Goal: Obtain resource: Download file/media

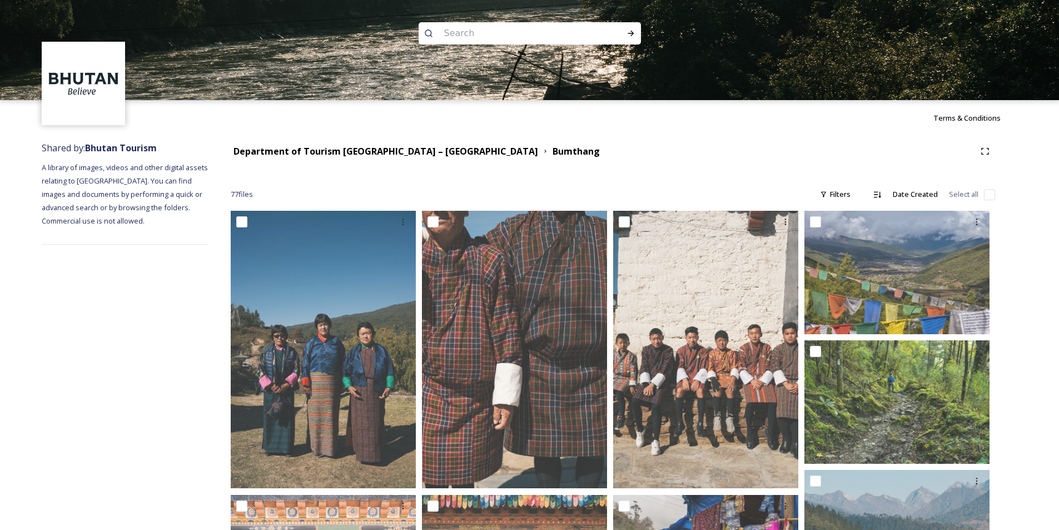
click at [483, 29] on input at bounding box center [515, 33] width 152 height 24
type input "chele"
click at [633, 32] on icon at bounding box center [631, 33] width 9 height 9
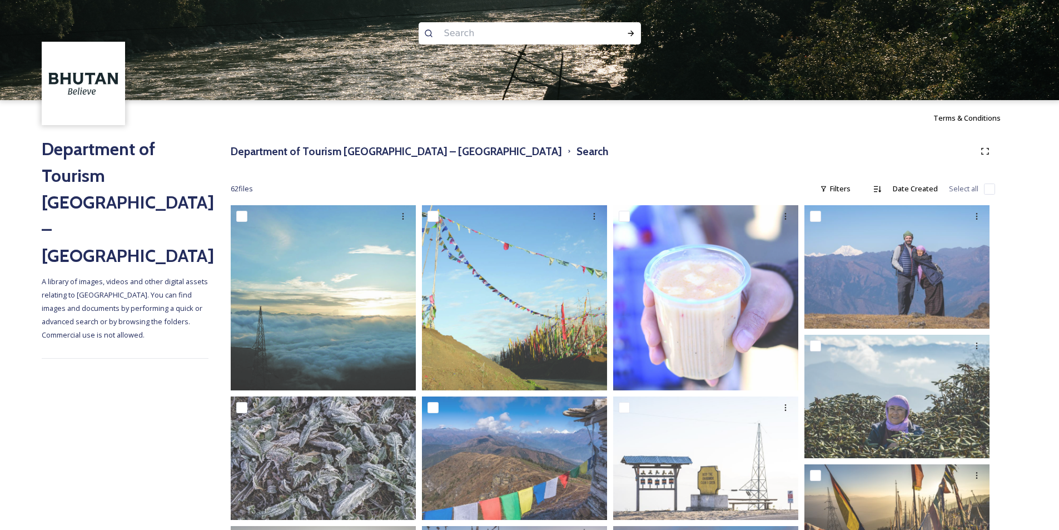
click at [477, 34] on input at bounding box center [515, 33] width 152 height 24
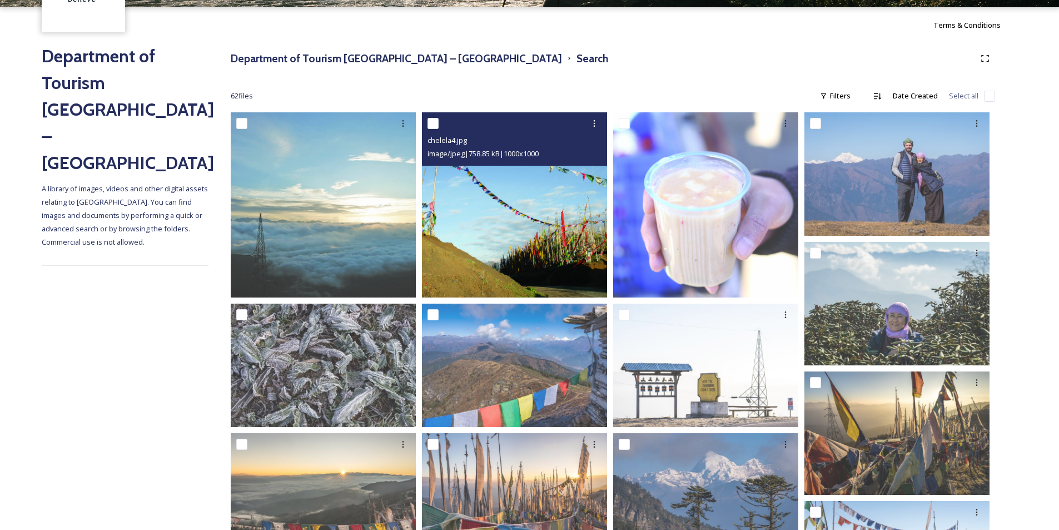
click at [433, 122] on input "checkbox" at bounding box center [433, 123] width 11 height 11
checkbox input "true"
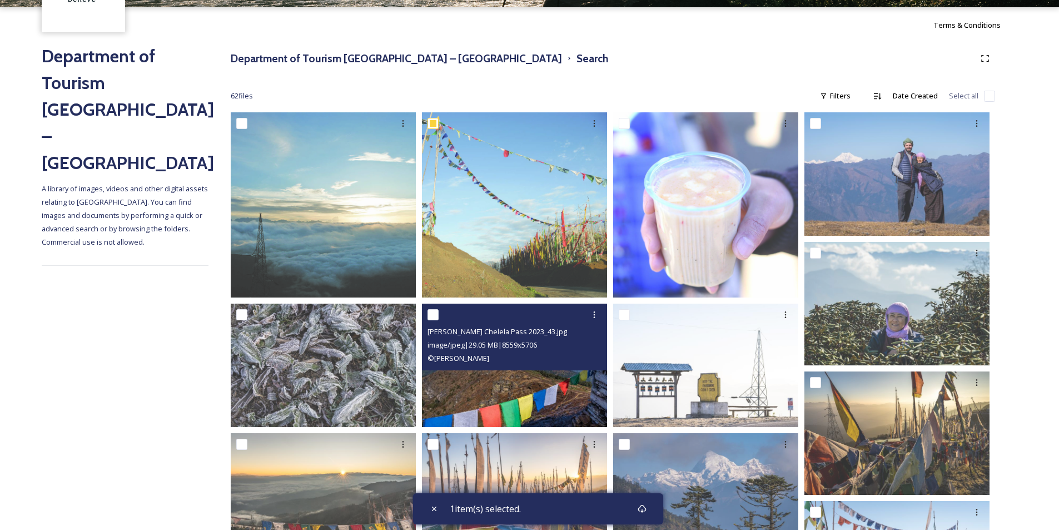
drag, startPoint x: 434, startPoint y: 317, endPoint x: 527, endPoint y: 336, distance: 94.8
click at [435, 317] on input "checkbox" at bounding box center [433, 314] width 11 height 11
checkbox input "true"
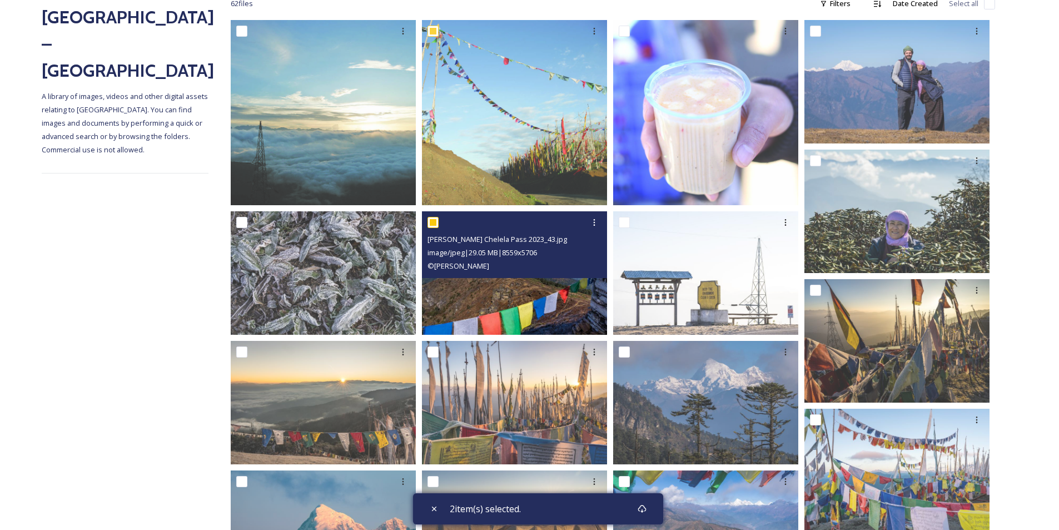
scroll to position [278, 0]
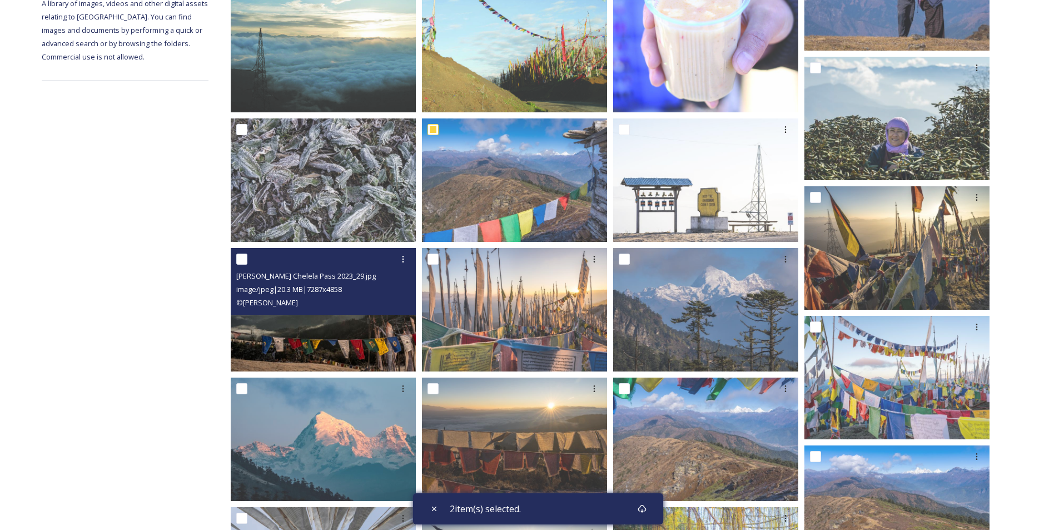
click at [238, 254] on input "checkbox" at bounding box center [241, 259] width 11 height 11
checkbox input "true"
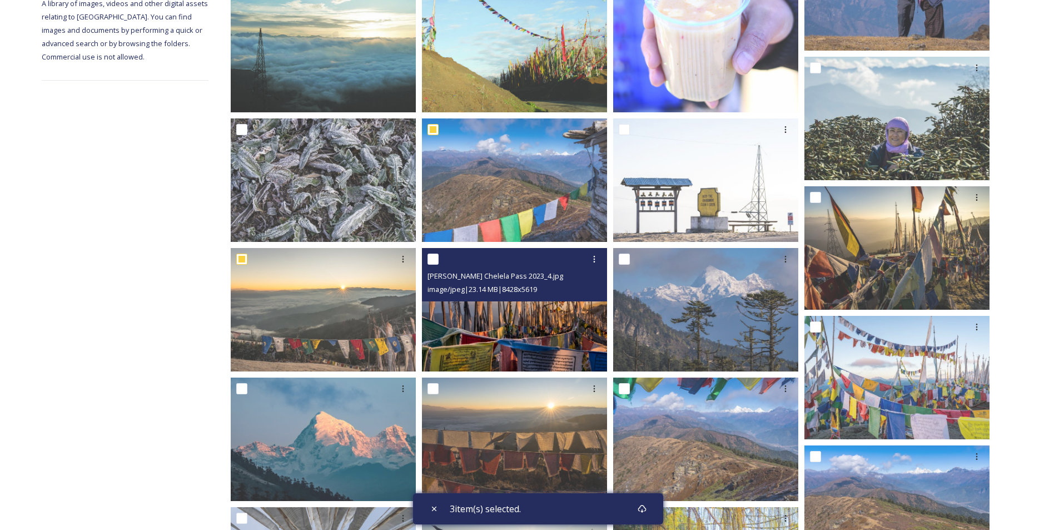
click at [434, 260] on input "checkbox" at bounding box center [433, 259] width 11 height 11
checkbox input "true"
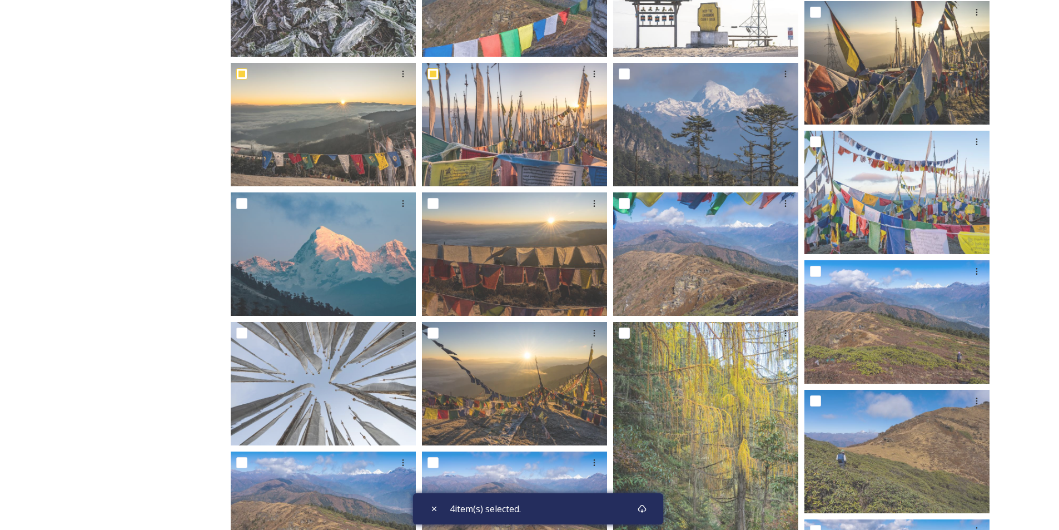
scroll to position [556, 0]
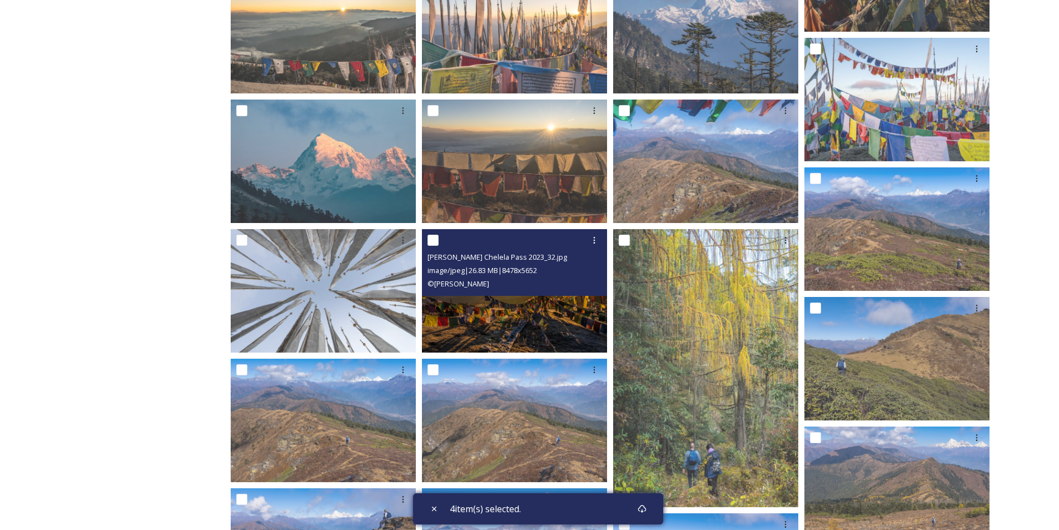
click at [431, 239] on input "checkbox" at bounding box center [433, 240] width 11 height 11
checkbox input "true"
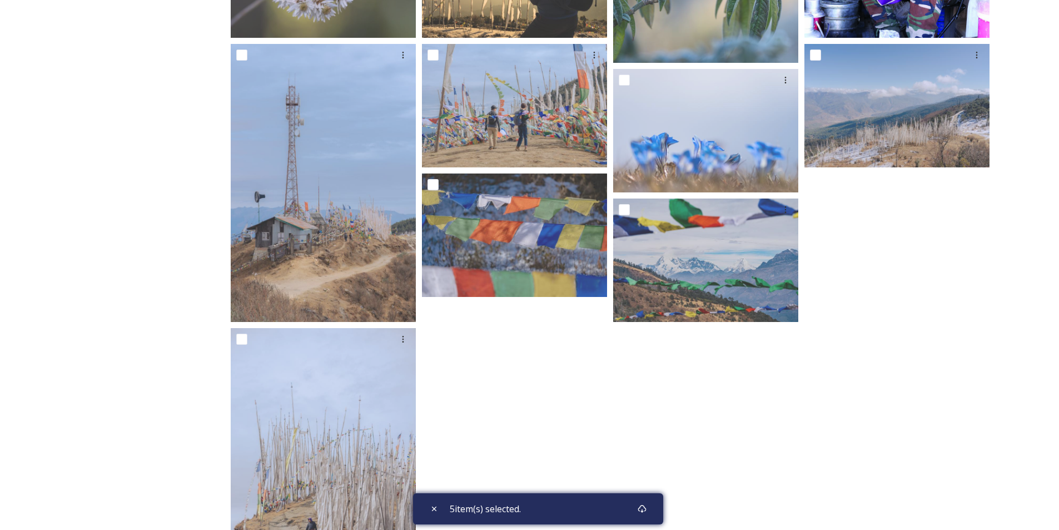
scroll to position [2137, 0]
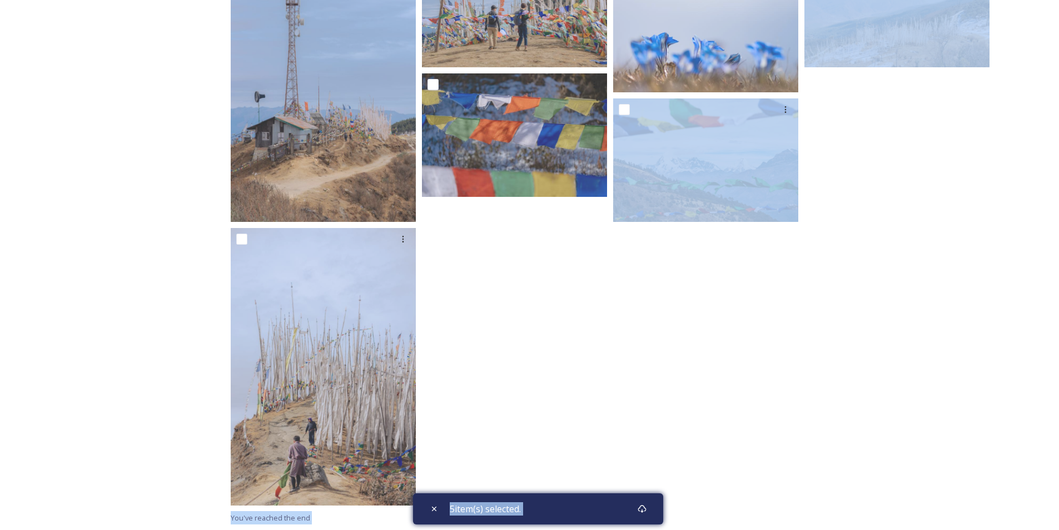
drag, startPoint x: 645, startPoint y: 504, endPoint x: 668, endPoint y: 343, distance: 163.4
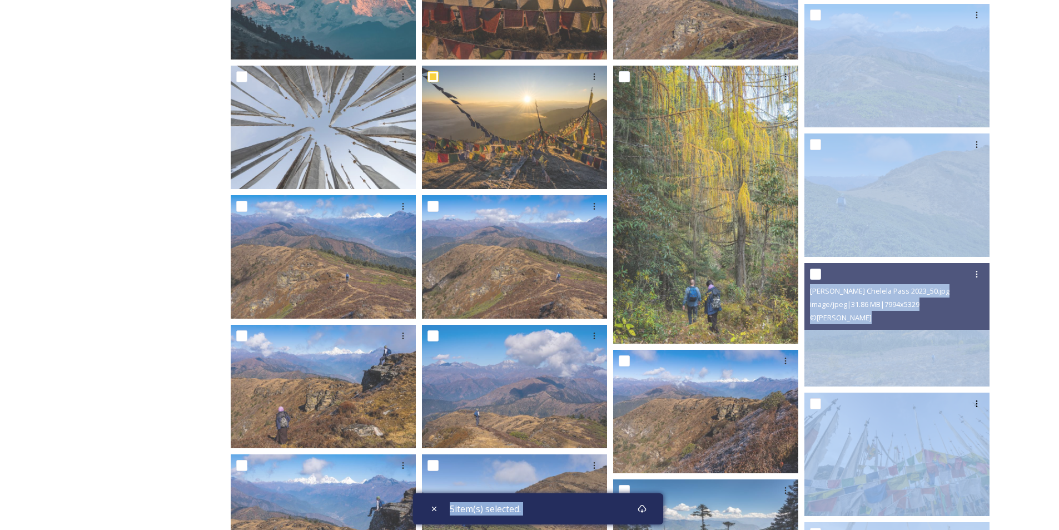
scroll to position [747, 0]
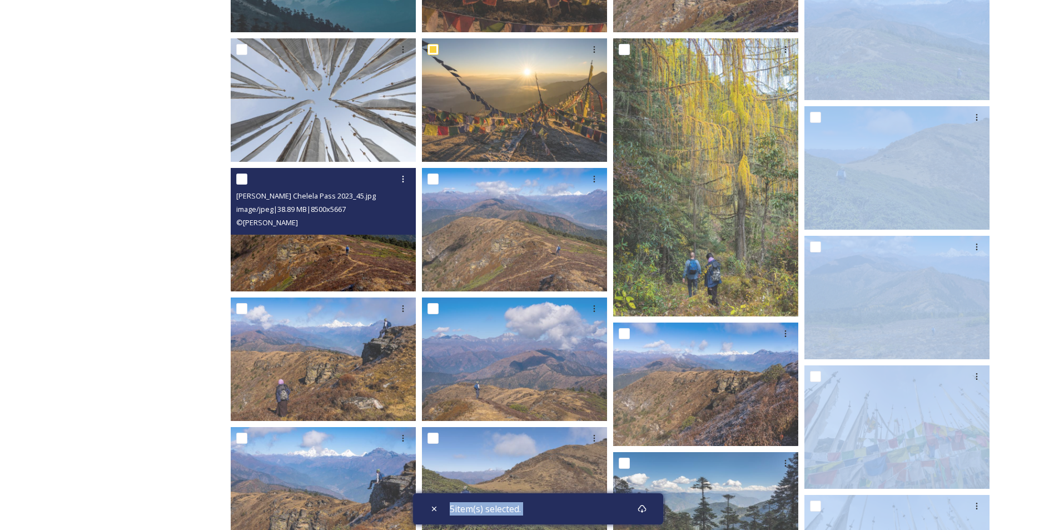
click at [244, 180] on input "checkbox" at bounding box center [241, 178] width 11 height 11
checkbox input "true"
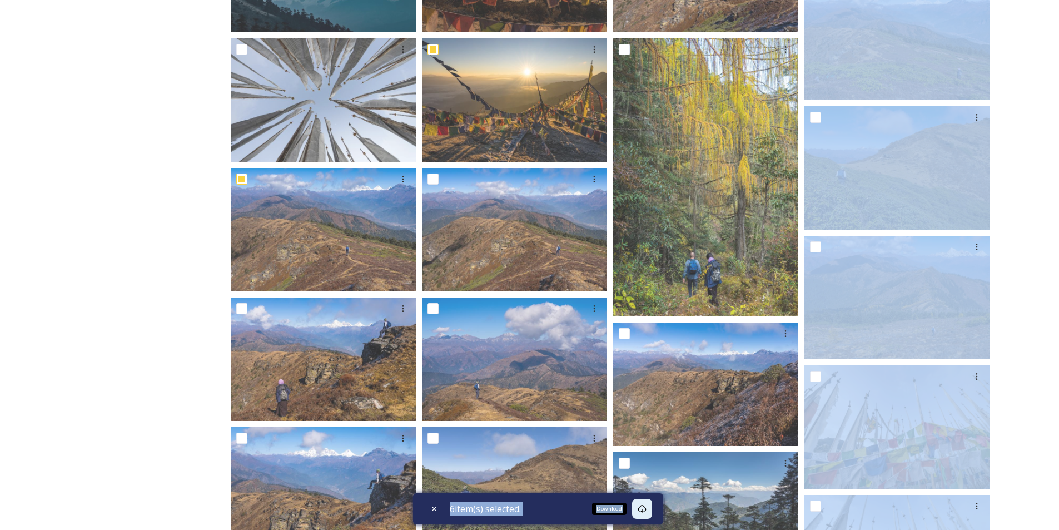
click at [644, 508] on icon at bounding box center [642, 508] width 9 height 9
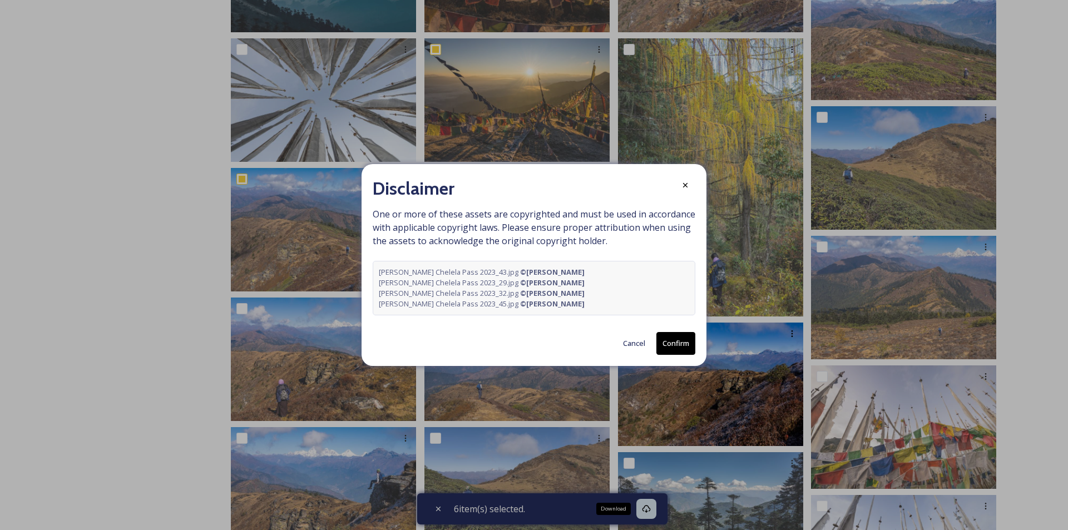
click at [682, 344] on button "Confirm" at bounding box center [675, 343] width 39 height 23
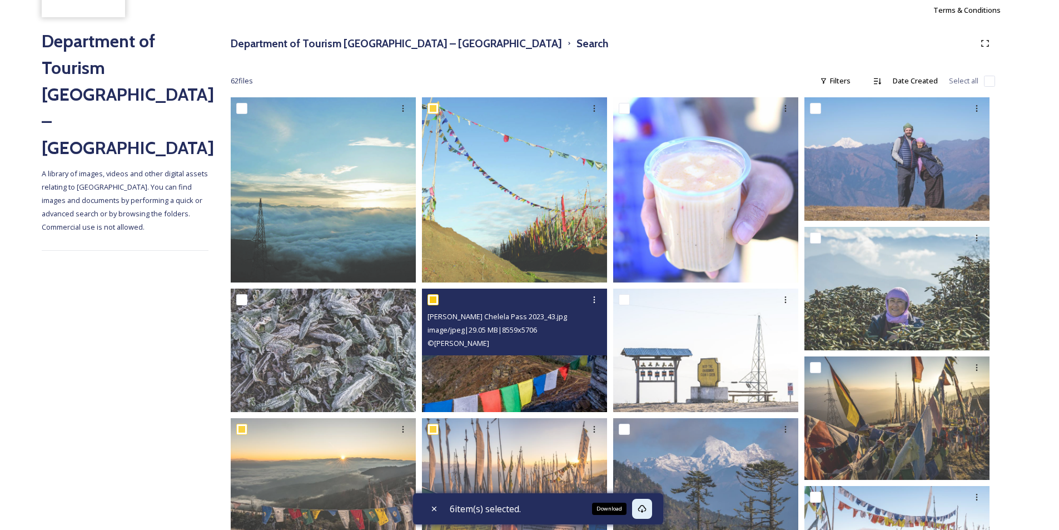
scroll to position [0, 0]
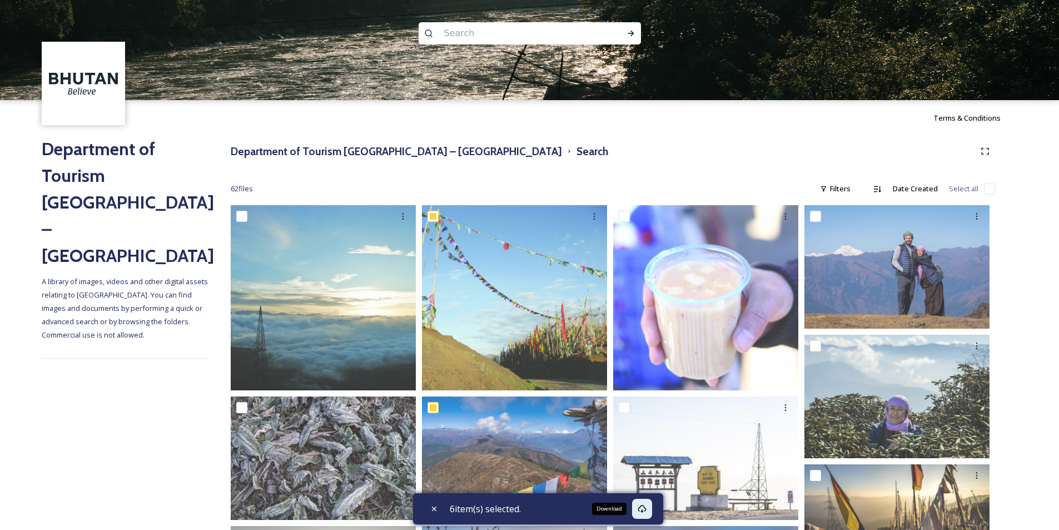
click at [488, 33] on input at bounding box center [515, 33] width 152 height 24
type input "kila"
click at [627, 31] on icon at bounding box center [631, 33] width 9 height 9
checkbox input "true"
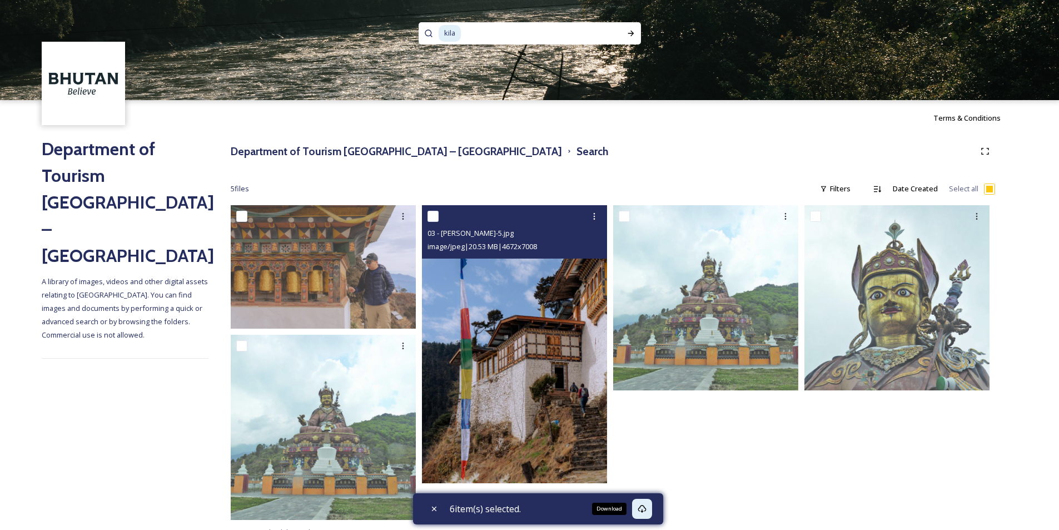
click at [435, 215] on input "checkbox" at bounding box center [433, 216] width 11 height 11
checkbox input "true"
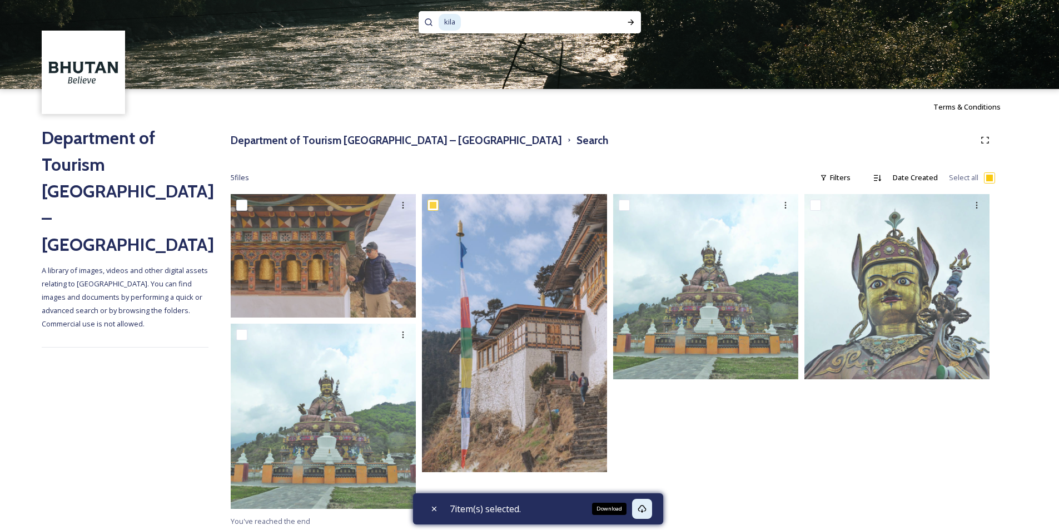
scroll to position [14, 0]
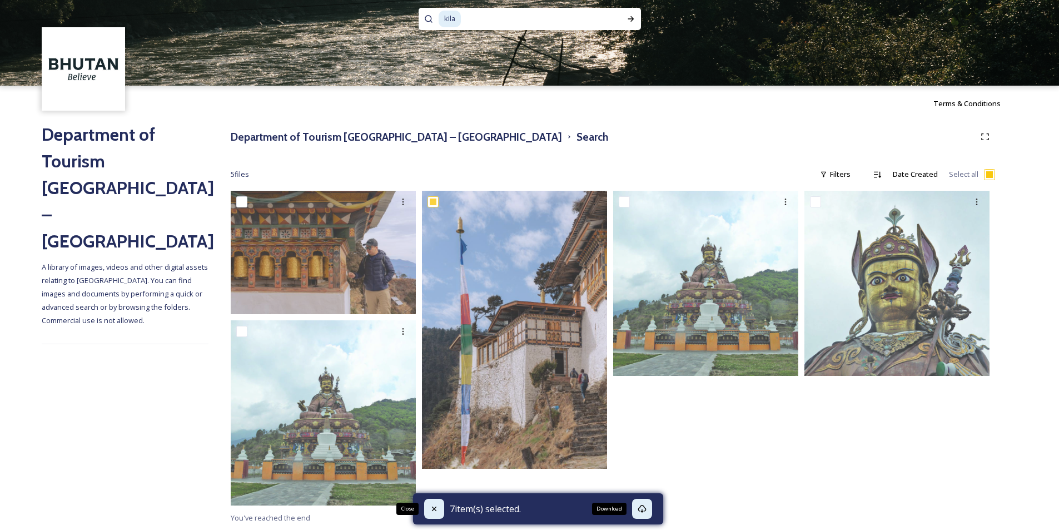
click at [434, 507] on icon at bounding box center [434, 508] width 9 height 9
checkbox input "false"
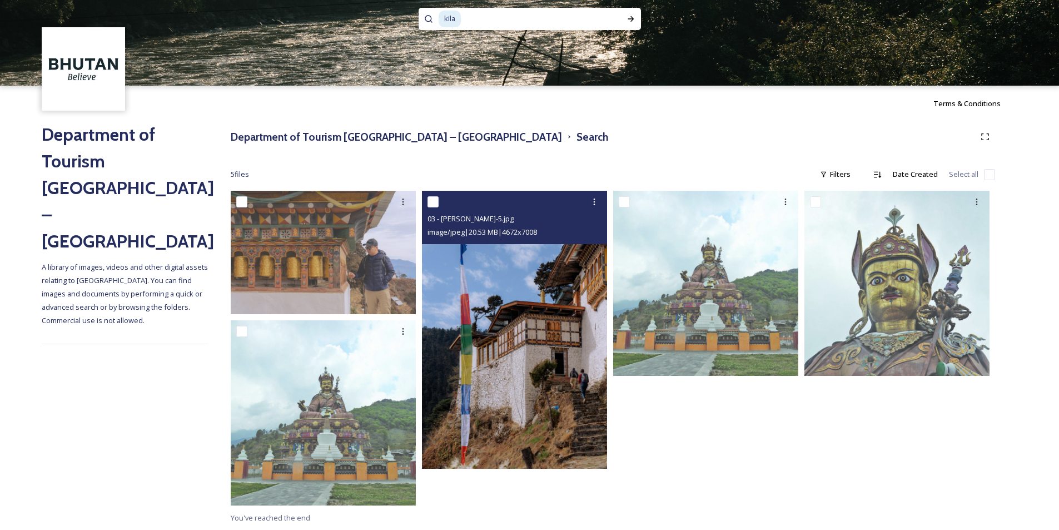
click at [434, 200] on input "checkbox" at bounding box center [433, 201] width 11 height 11
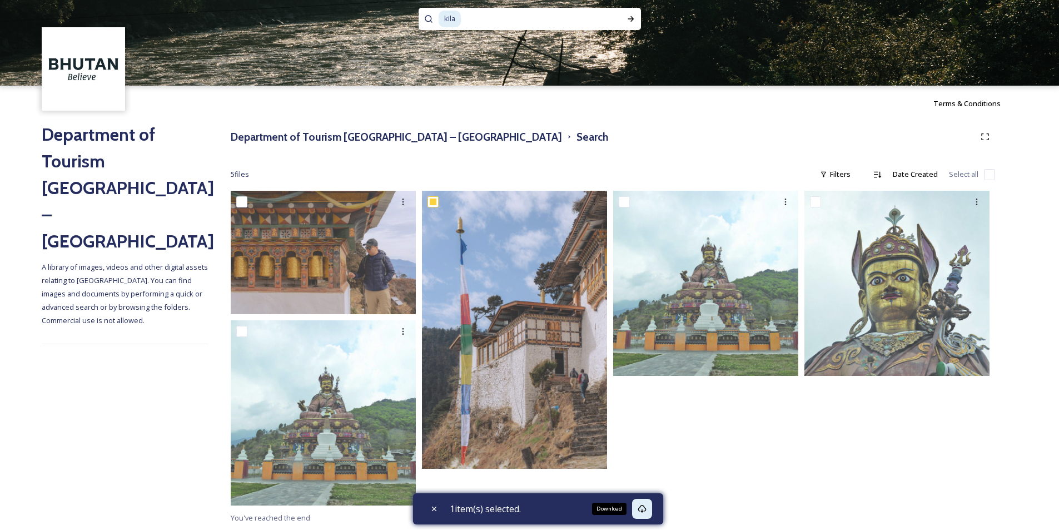
click at [644, 508] on icon at bounding box center [642, 508] width 9 height 9
drag, startPoint x: 433, startPoint y: 511, endPoint x: 433, endPoint y: 315, distance: 196.3
click at [433, 510] on icon at bounding box center [434, 508] width 9 height 9
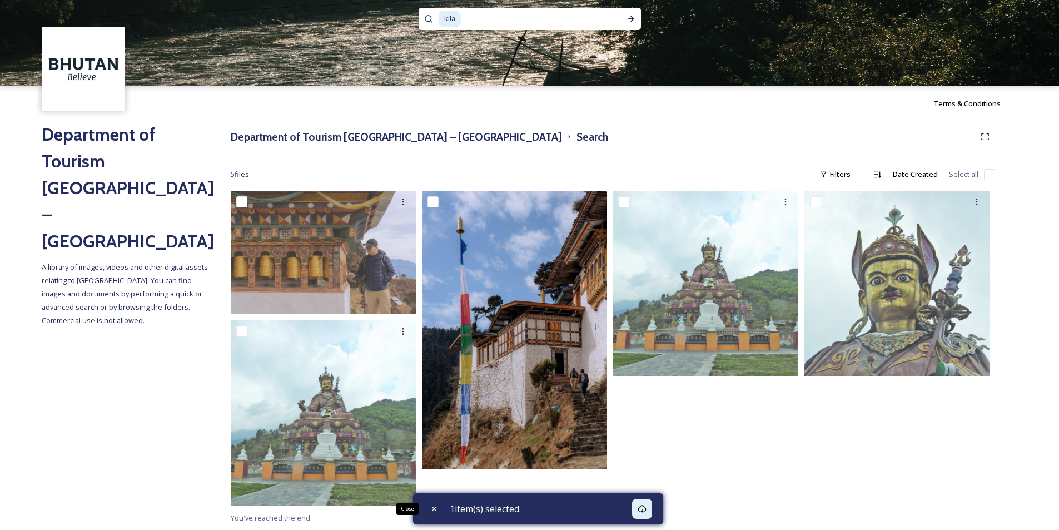
checkbox input "false"
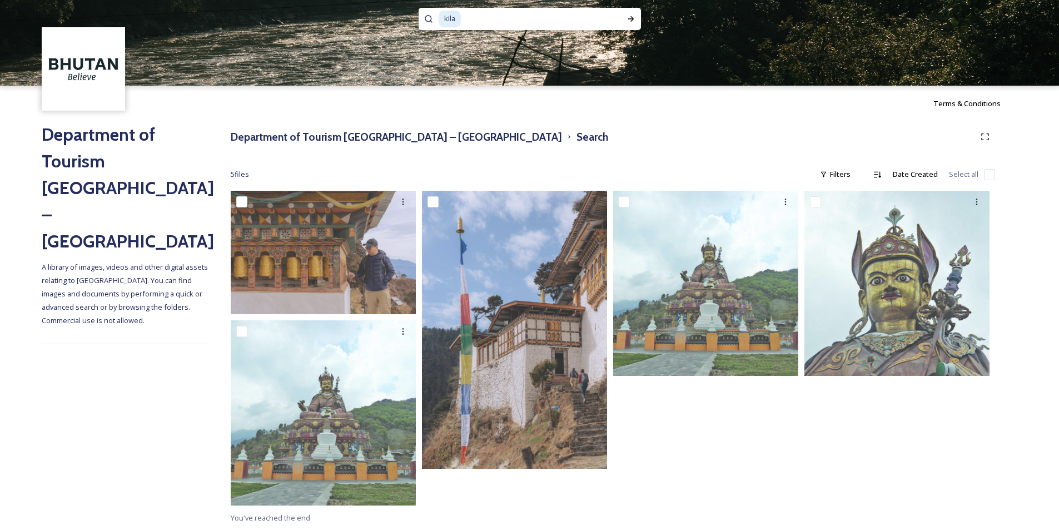
click at [479, 16] on input at bounding box center [532, 19] width 141 height 24
type input "k"
type input "[PERSON_NAME]"
click at [629, 18] on icon at bounding box center [631, 18] width 9 height 9
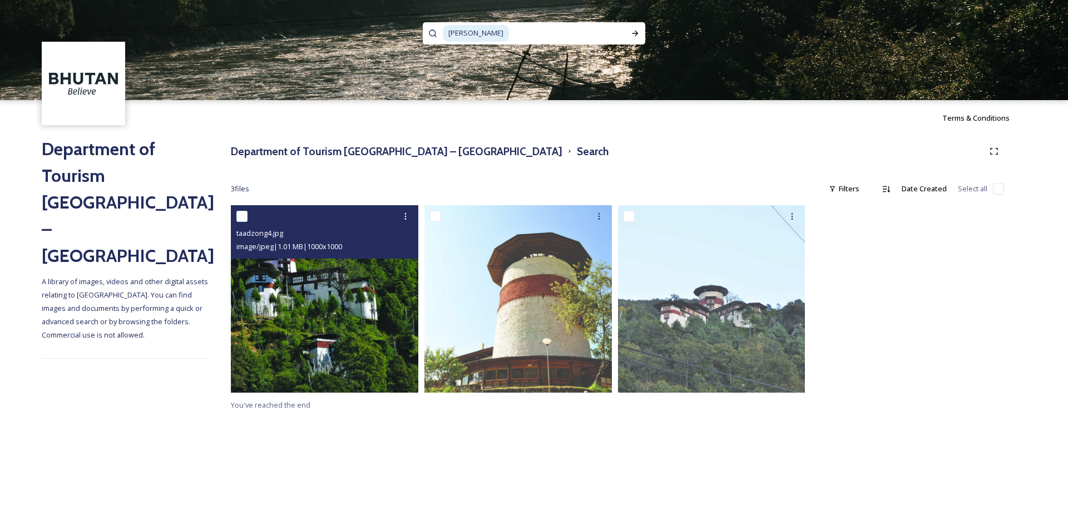
click at [242, 218] on input "checkbox" at bounding box center [241, 216] width 11 height 11
checkbox input "true"
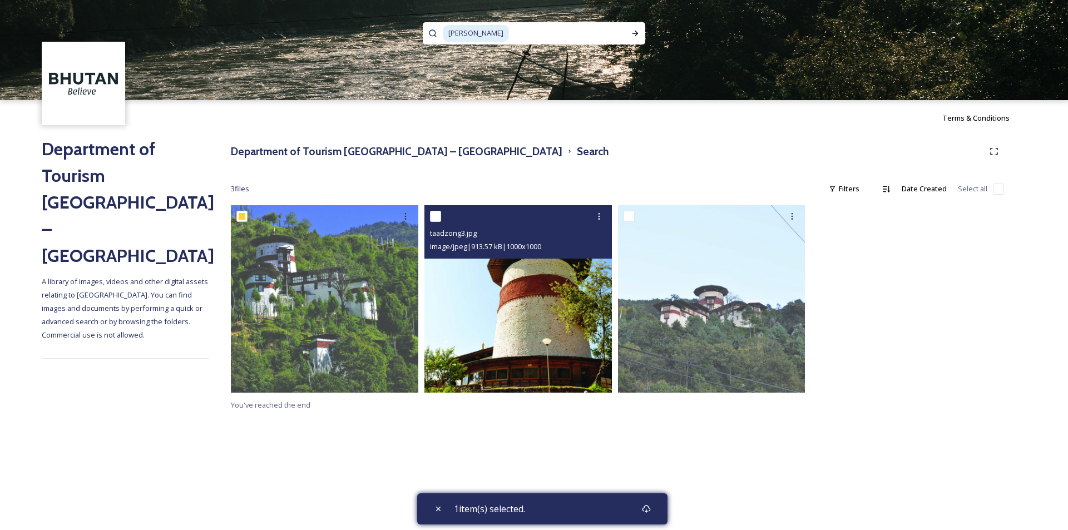
drag, startPoint x: 432, startPoint y: 215, endPoint x: 537, endPoint y: 215, distance: 105.1
click at [433, 215] on input "checkbox" at bounding box center [435, 216] width 11 height 11
checkbox input "true"
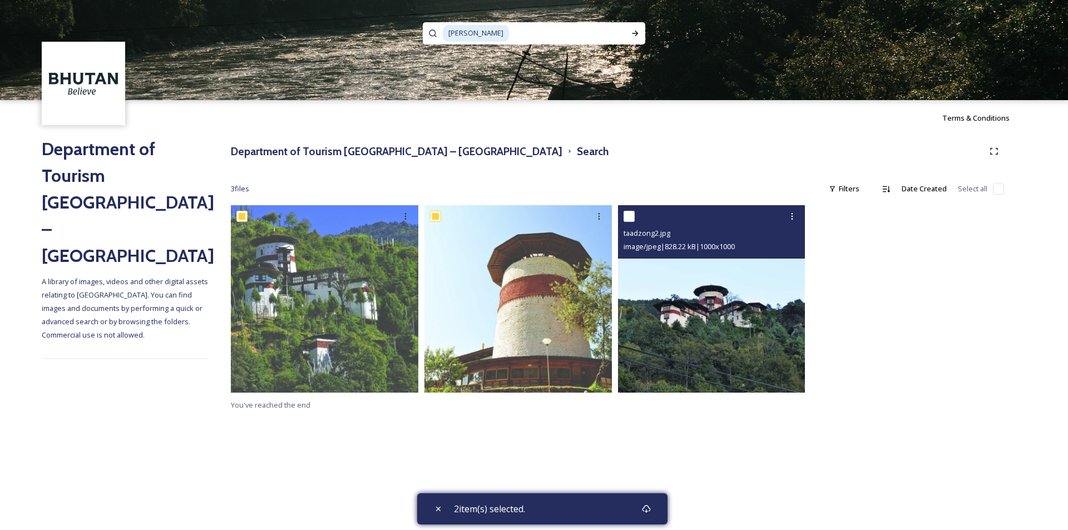
click at [627, 216] on input "checkbox" at bounding box center [628, 216] width 11 height 11
checkbox input "true"
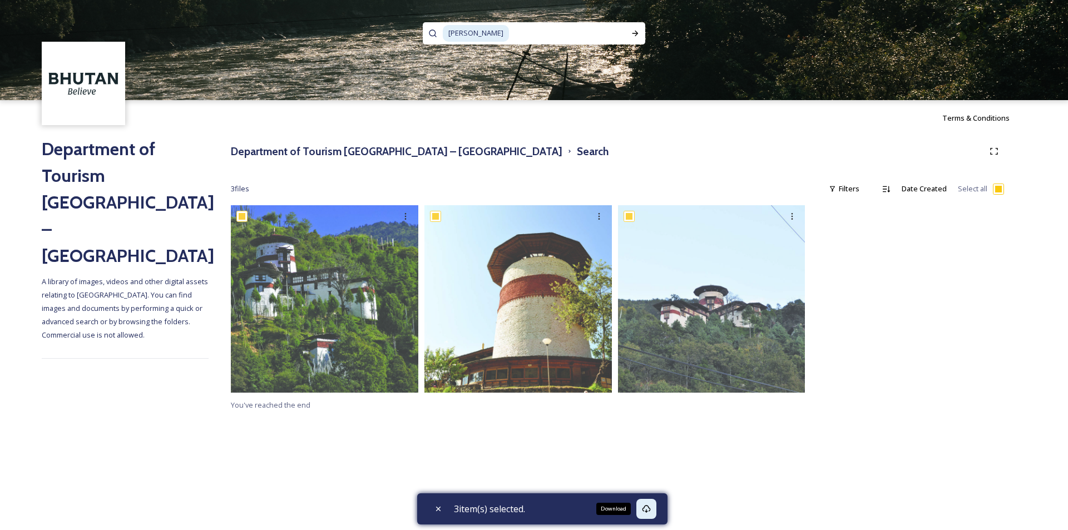
click at [645, 510] on div "Download" at bounding box center [646, 509] width 20 height 20
click at [528, 34] on input at bounding box center [567, 33] width 115 height 24
click at [460, 34] on span "[PERSON_NAME]" at bounding box center [476, 33] width 66 height 16
click at [458, 32] on span "[PERSON_NAME]" at bounding box center [476, 33] width 66 height 16
click at [636, 31] on icon at bounding box center [635, 33] width 9 height 9
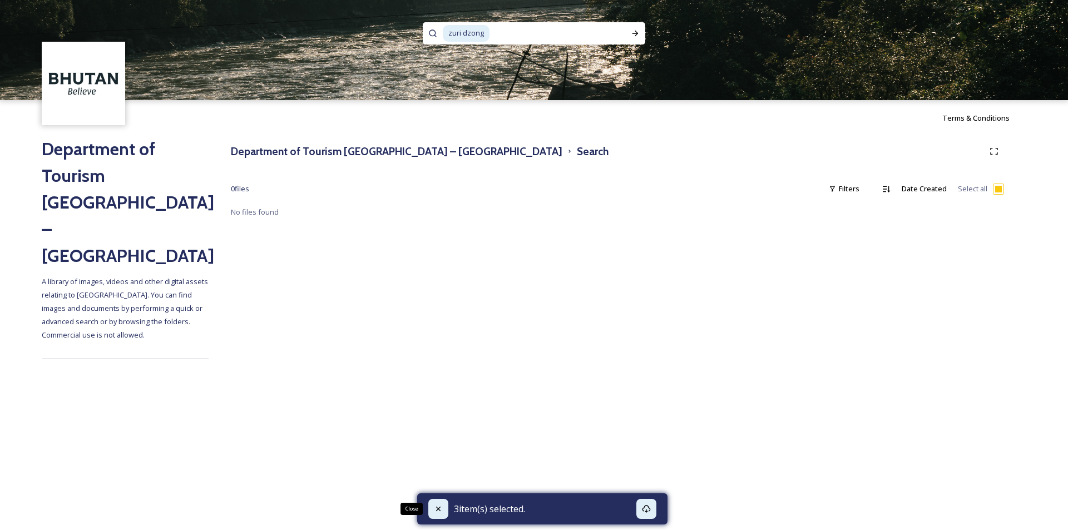
click at [435, 511] on icon at bounding box center [438, 508] width 9 height 9
checkbox input "false"
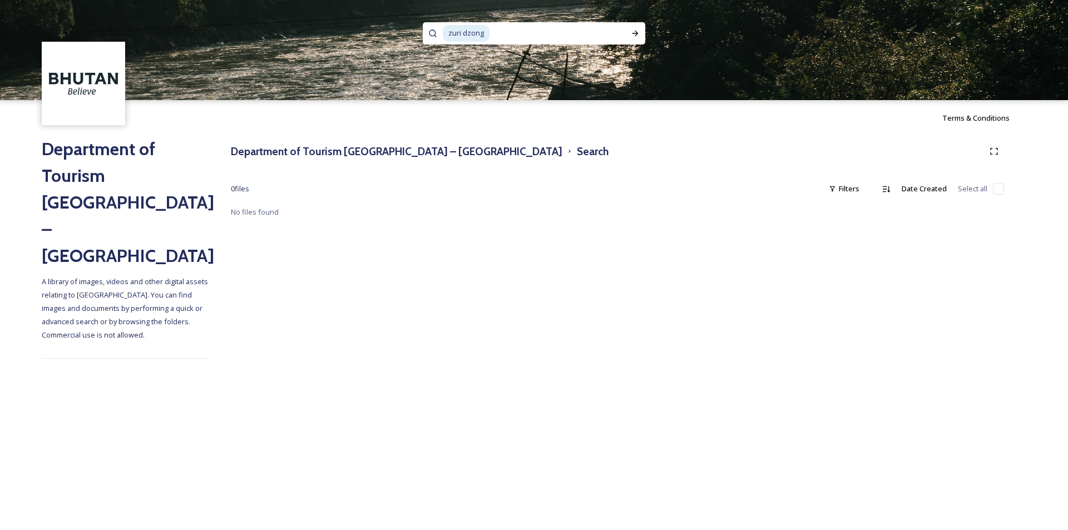
click at [513, 33] on input at bounding box center [554, 33] width 128 height 24
type input "z"
type input "k"
type input "lawa"
click at [632, 32] on icon at bounding box center [635, 33] width 9 height 9
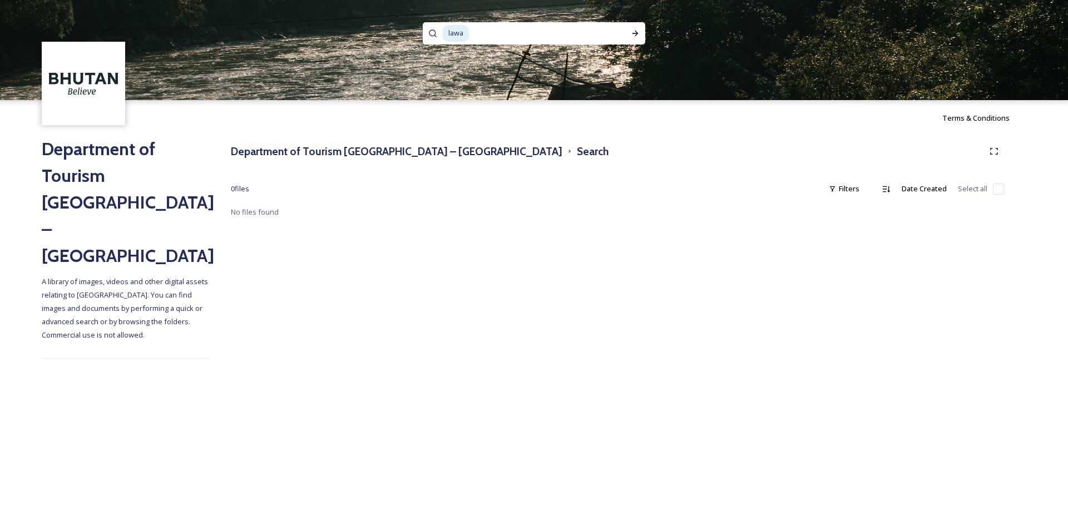
click at [460, 29] on div "lawa" at bounding box center [526, 33] width 166 height 22
click at [464, 31] on span "lawa" at bounding box center [456, 33] width 26 height 16
click at [632, 34] on icon at bounding box center [635, 33] width 9 height 9
click at [499, 36] on input at bounding box center [543, 33] width 136 height 24
type input "gangtey"
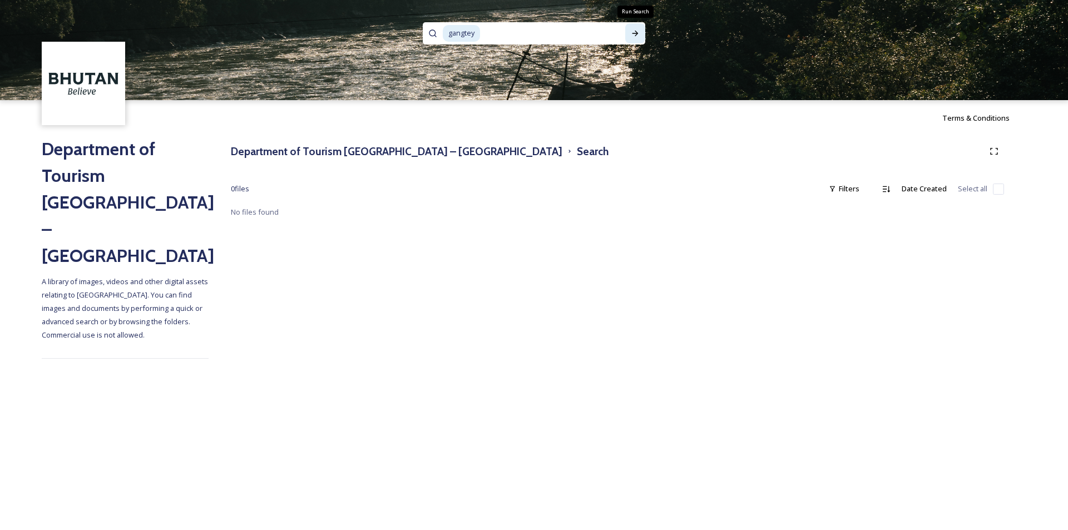
click at [632, 31] on icon at bounding box center [635, 33] width 9 height 9
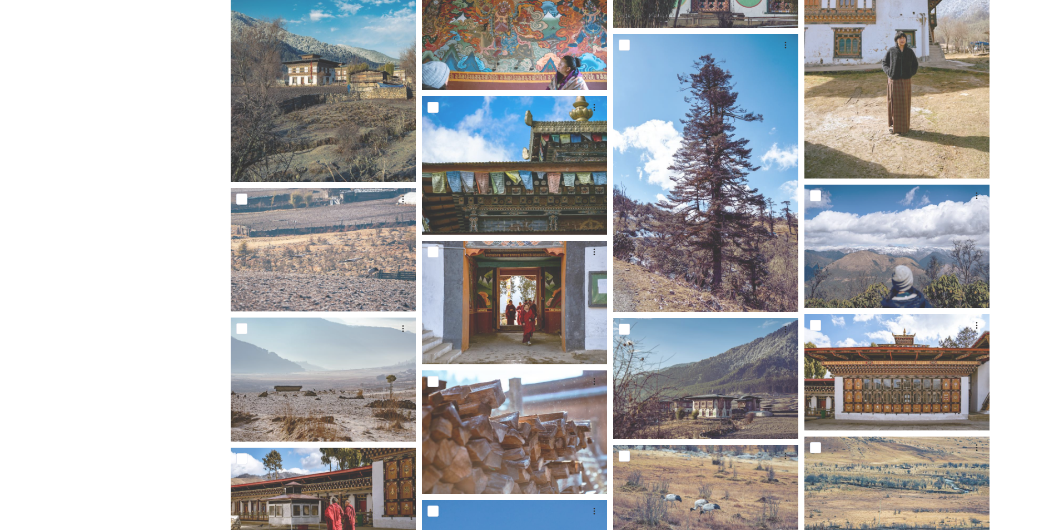
scroll to position [1019, 0]
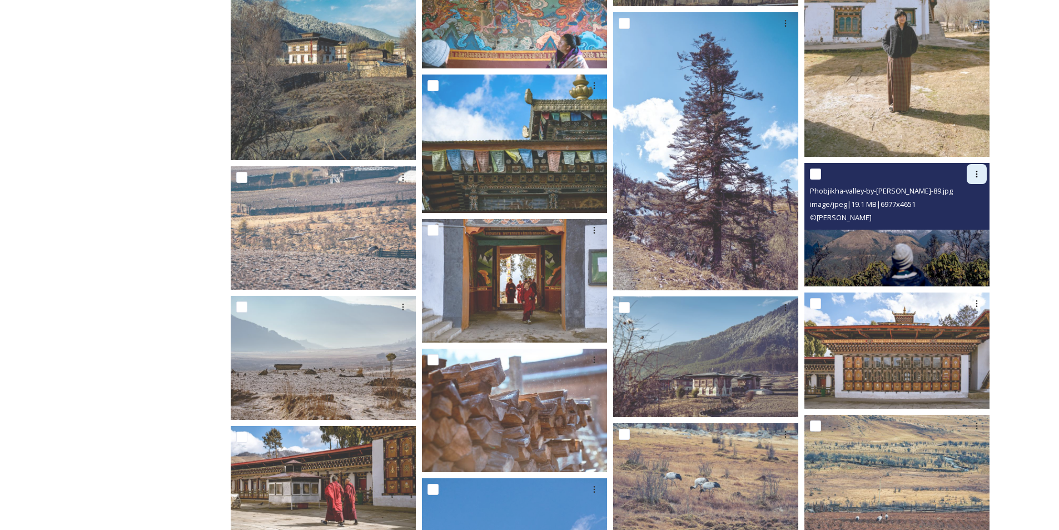
click at [977, 171] on icon at bounding box center [976, 174] width 9 height 9
click at [972, 193] on span "View File" at bounding box center [961, 198] width 29 height 11
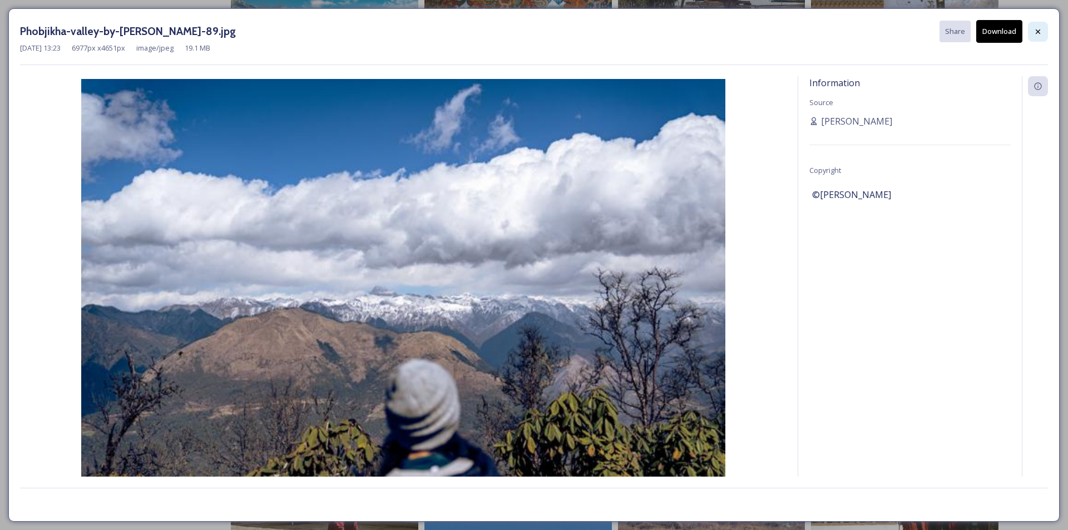
click at [1038, 30] on icon at bounding box center [1037, 31] width 9 height 9
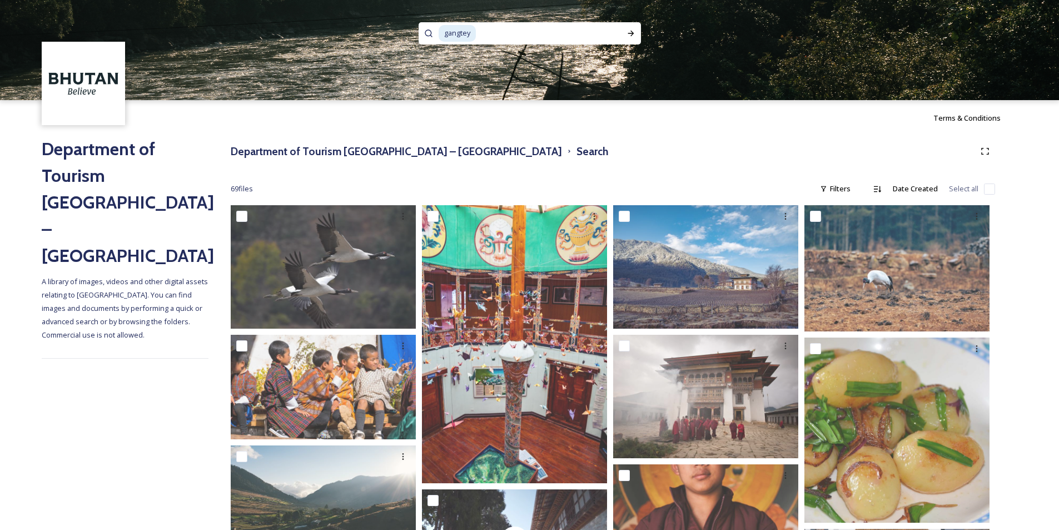
click at [499, 34] on input at bounding box center [543, 33] width 133 height 24
type input "360"
click at [631, 36] on icon at bounding box center [631, 33] width 9 height 9
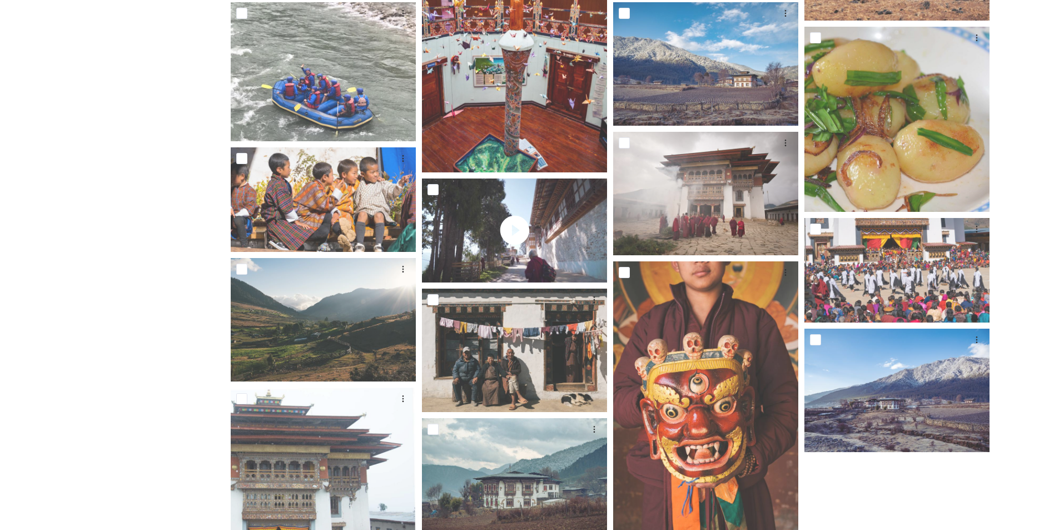
scroll to position [463, 0]
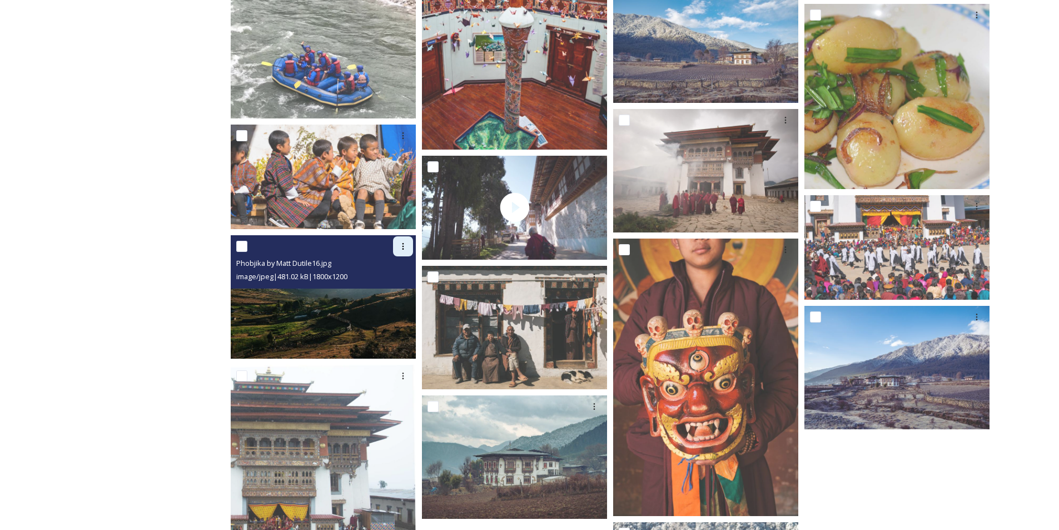
click at [401, 245] on icon at bounding box center [403, 246] width 9 height 9
click at [376, 269] on span "View File" at bounding box center [387, 270] width 29 height 11
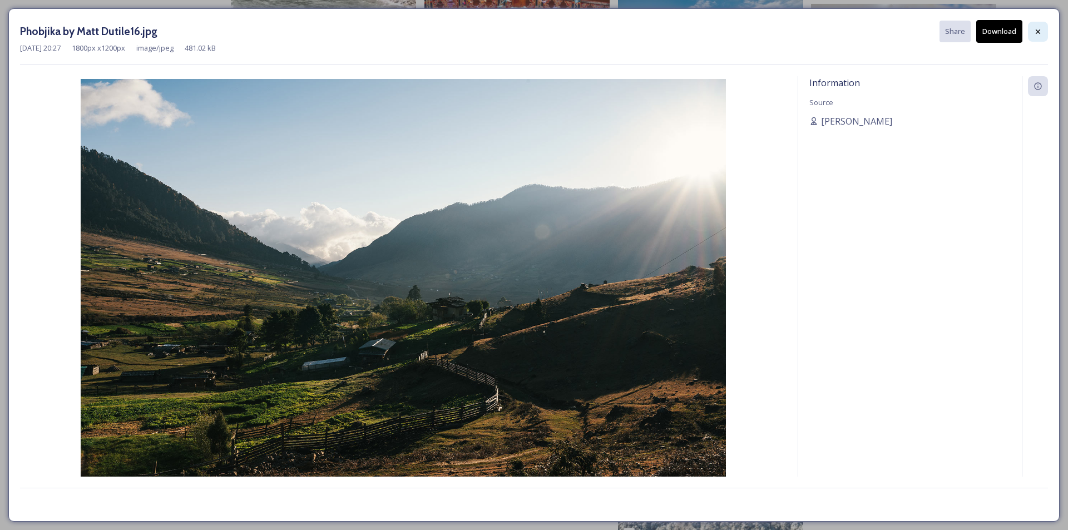
click at [1036, 30] on icon at bounding box center [1037, 31] width 4 height 4
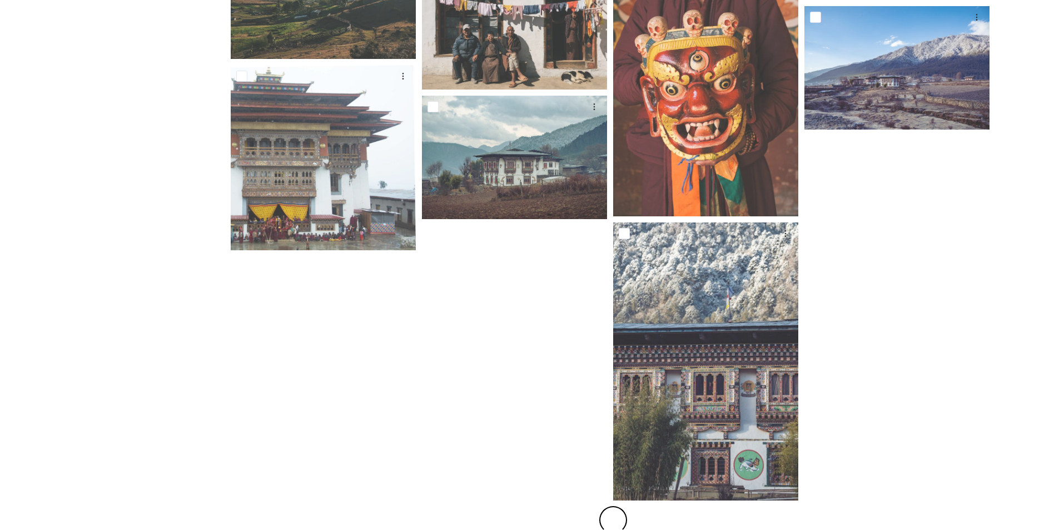
scroll to position [772, 0]
